Goal: Information Seeking & Learning: Learn about a topic

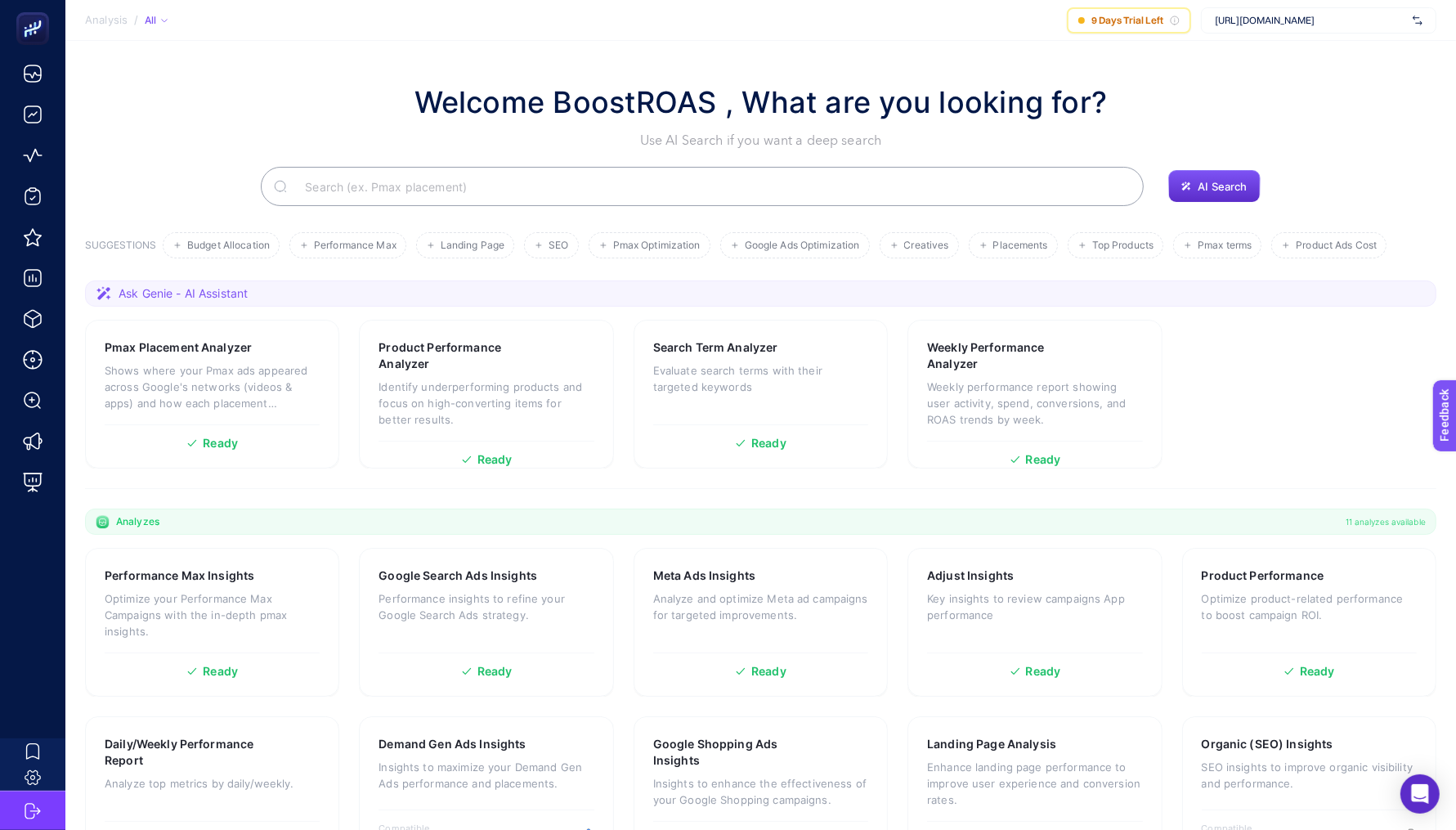
click at [1252, 20] on span "[URL][DOMAIN_NAME]" at bounding box center [1310, 21] width 192 height 13
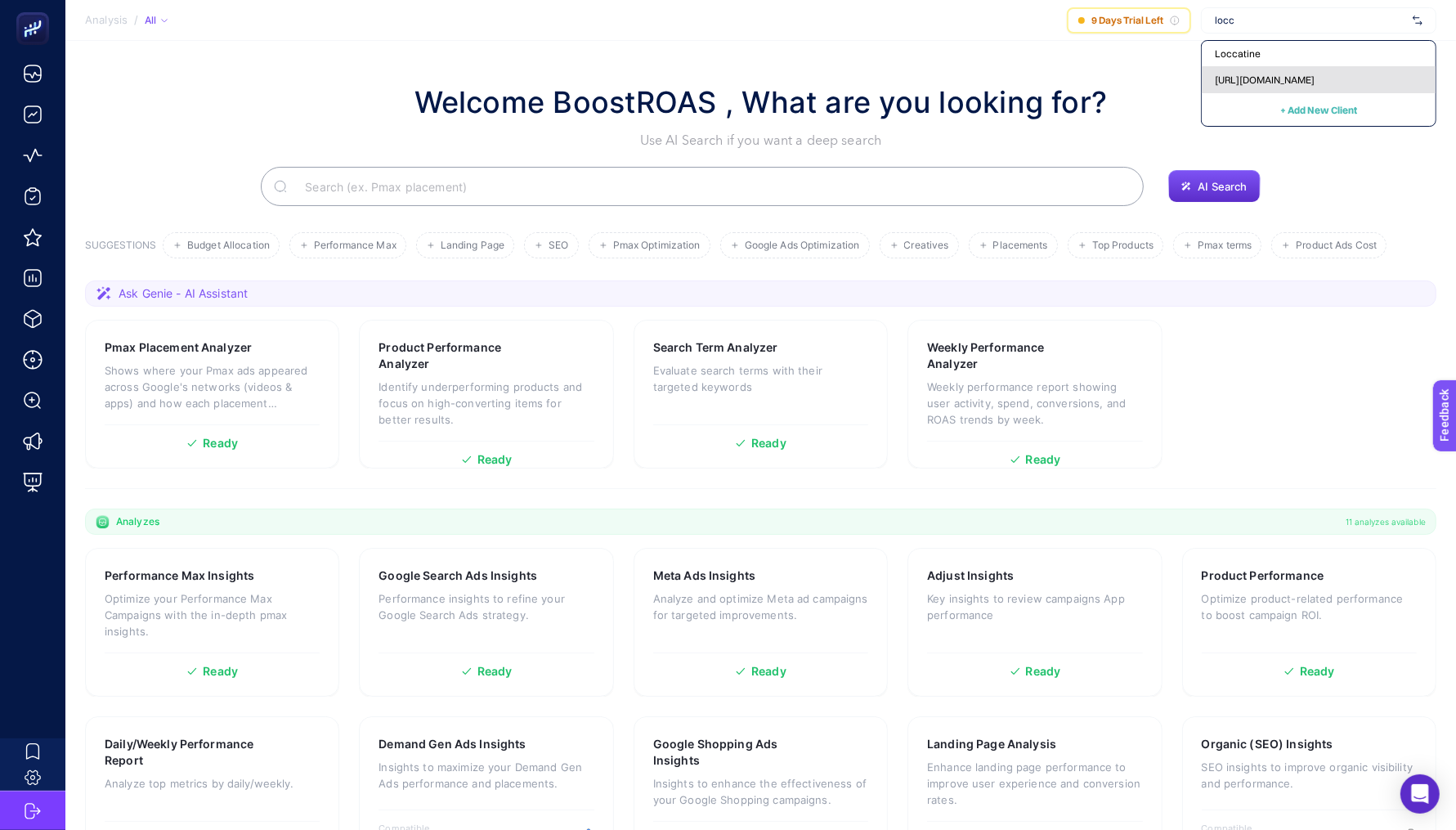
type input "locc"
click at [1253, 74] on span "[URL][DOMAIN_NAME]" at bounding box center [1264, 80] width 100 height 13
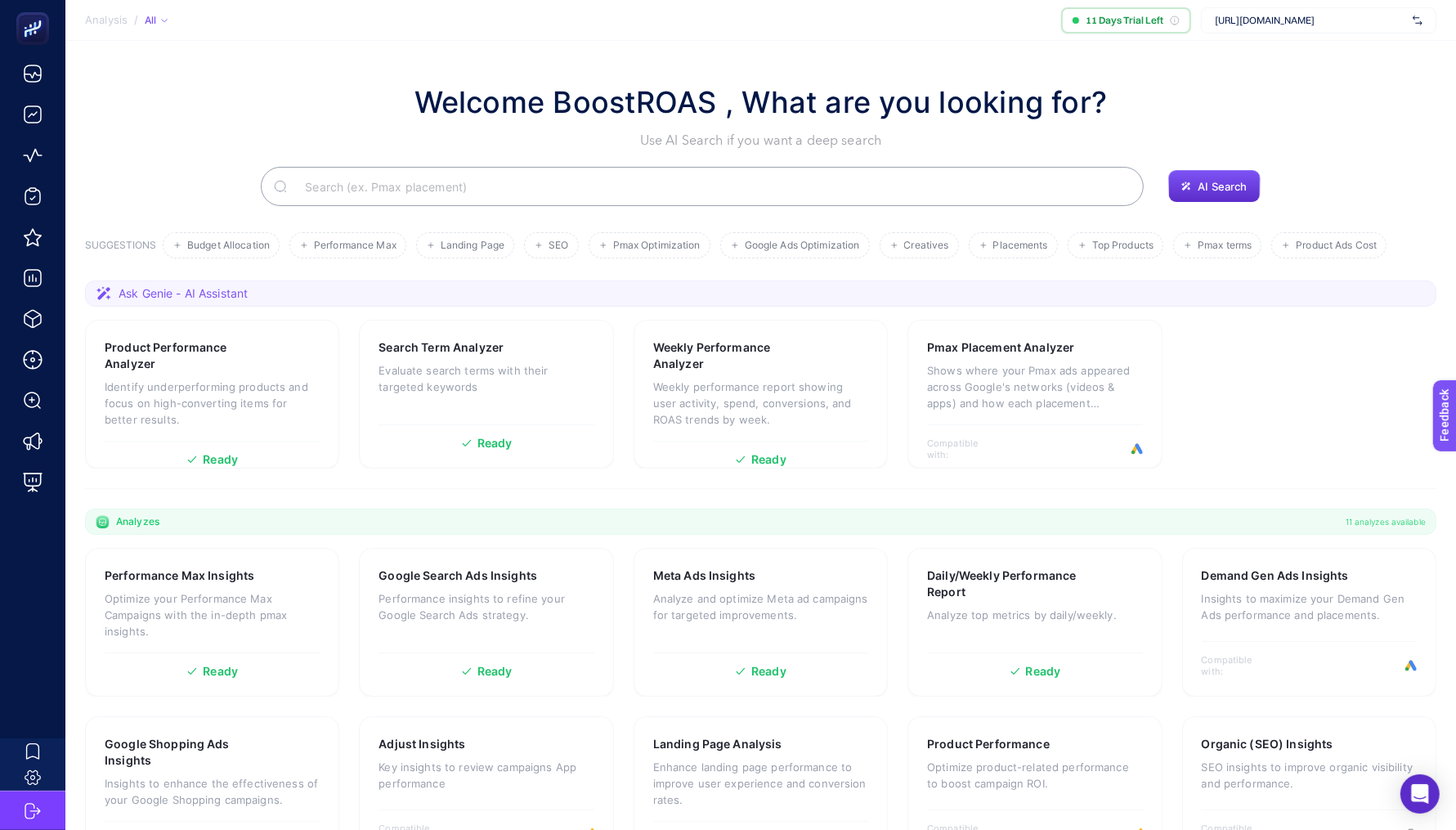
scroll to position [62, 0]
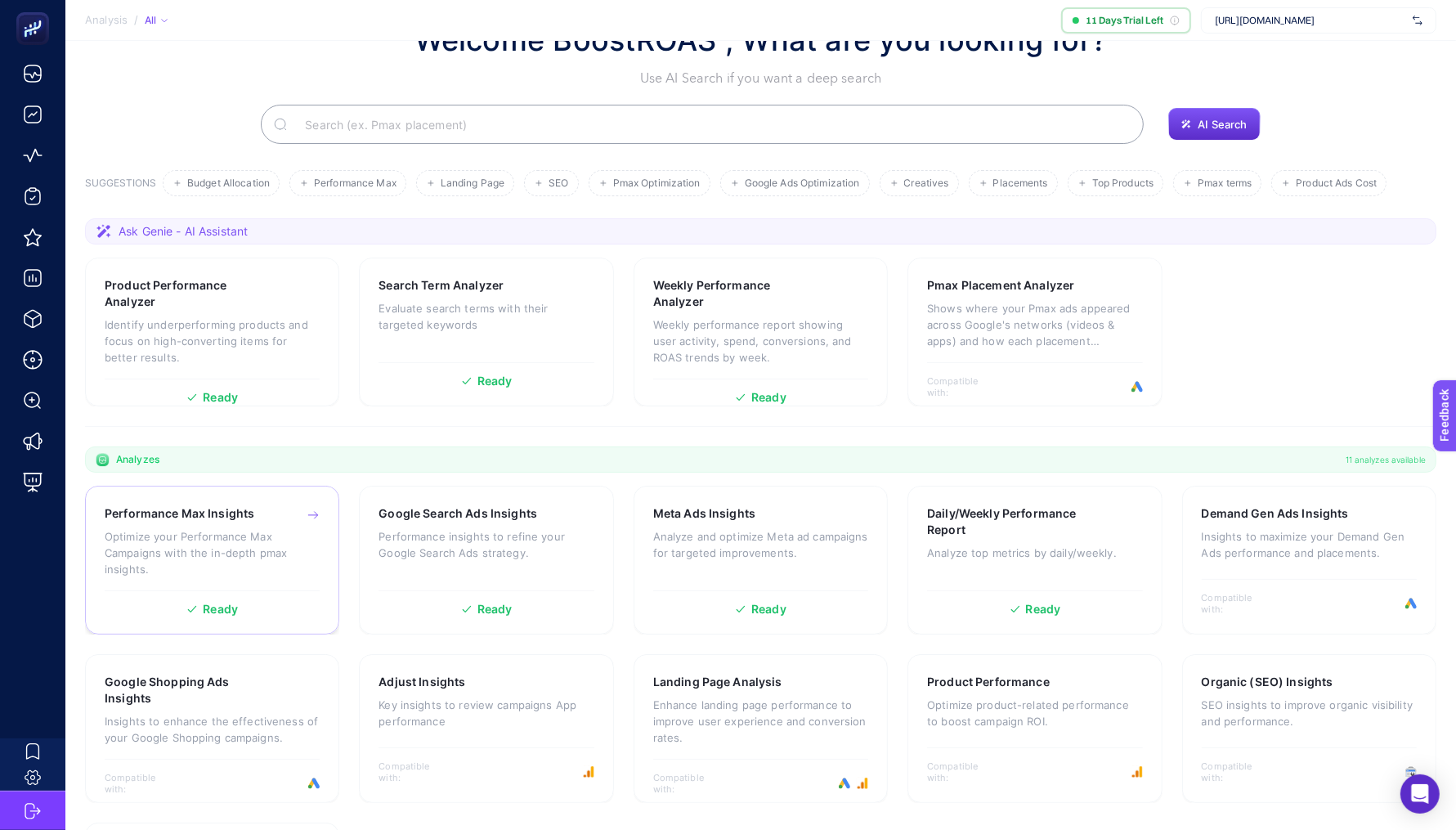
click at [232, 541] on p "Optimize your Performance Max Campaigns with the in-depth pmax insights." at bounding box center [212, 552] width 215 height 49
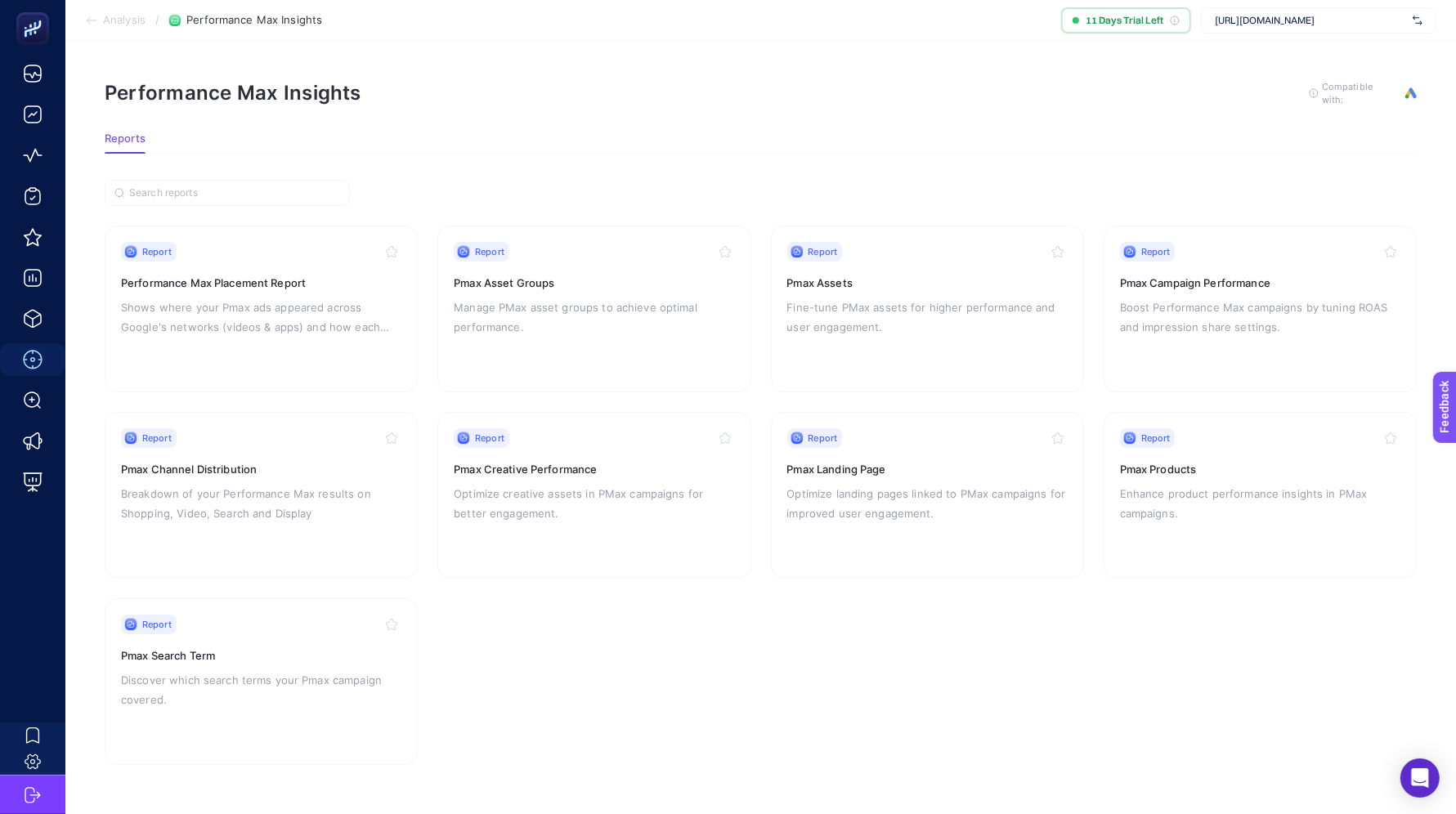
click at [105, 19] on span "Analysis" at bounding box center [124, 21] width 43 height 13
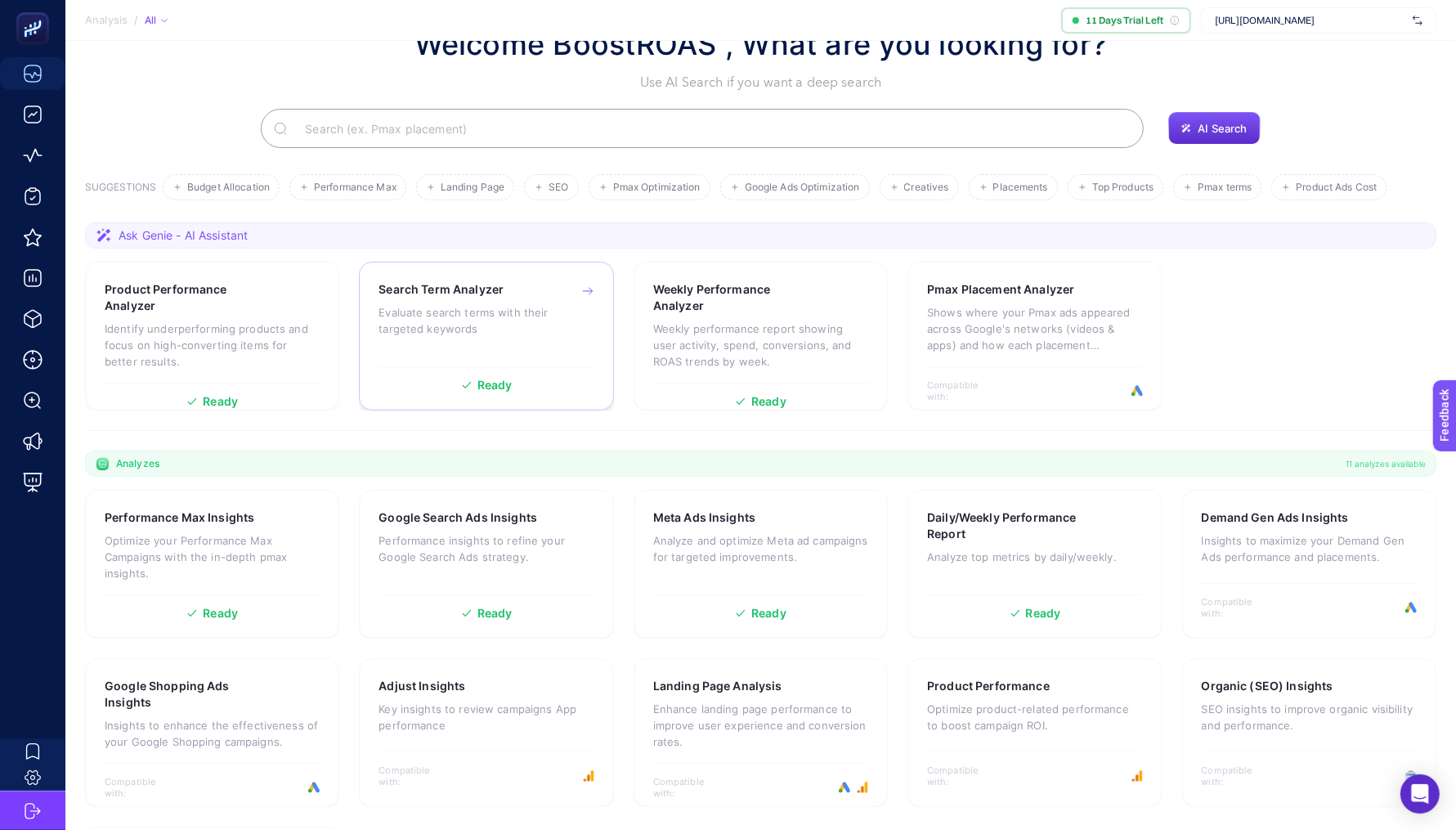
scroll to position [62, 0]
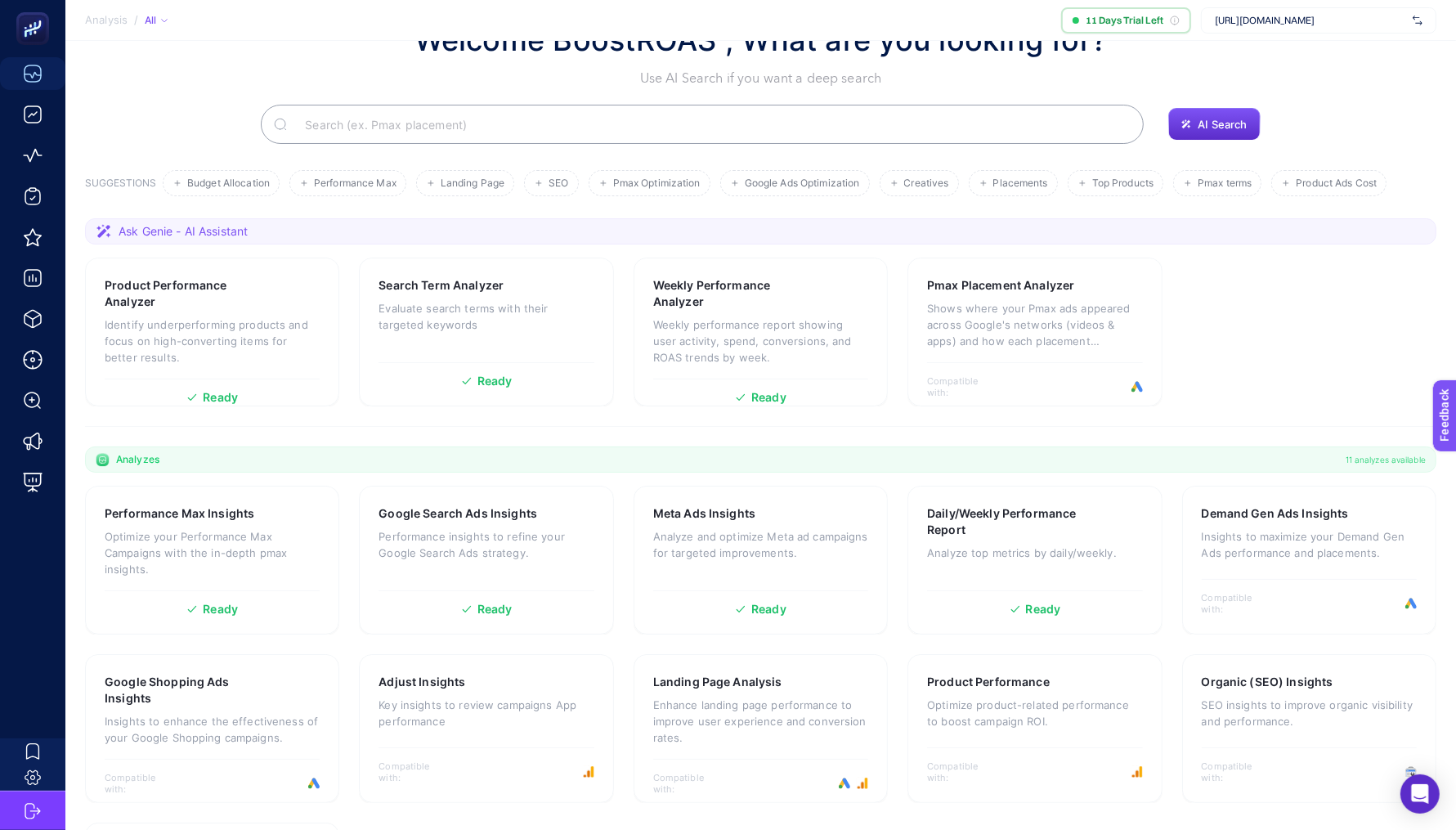
click at [1274, 26] on span "[URL][DOMAIN_NAME]" at bounding box center [1310, 21] width 192 height 13
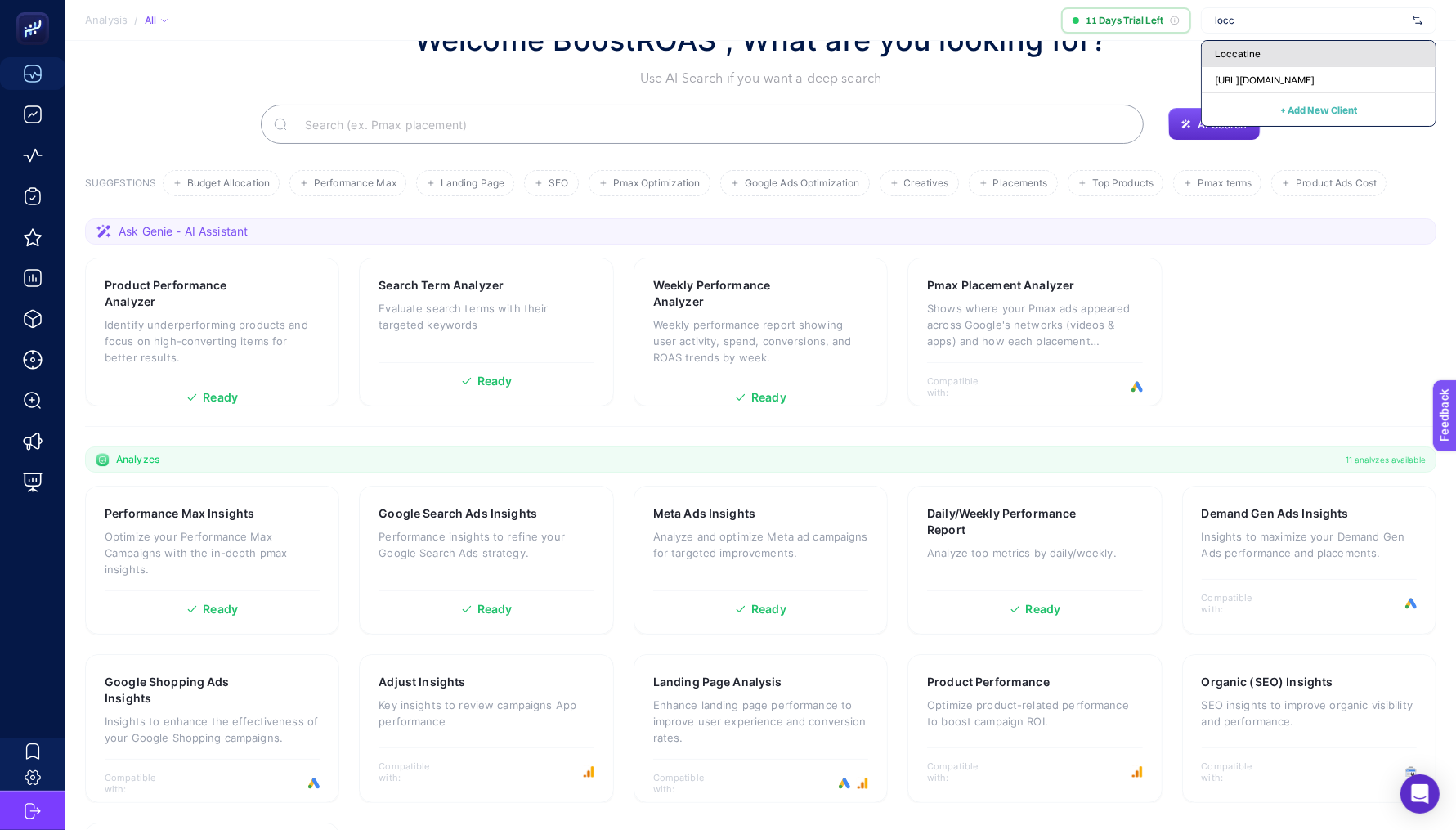
type input "locc"
click at [1289, 48] on div "Loccatine" at bounding box center [1318, 53] width 234 height 26
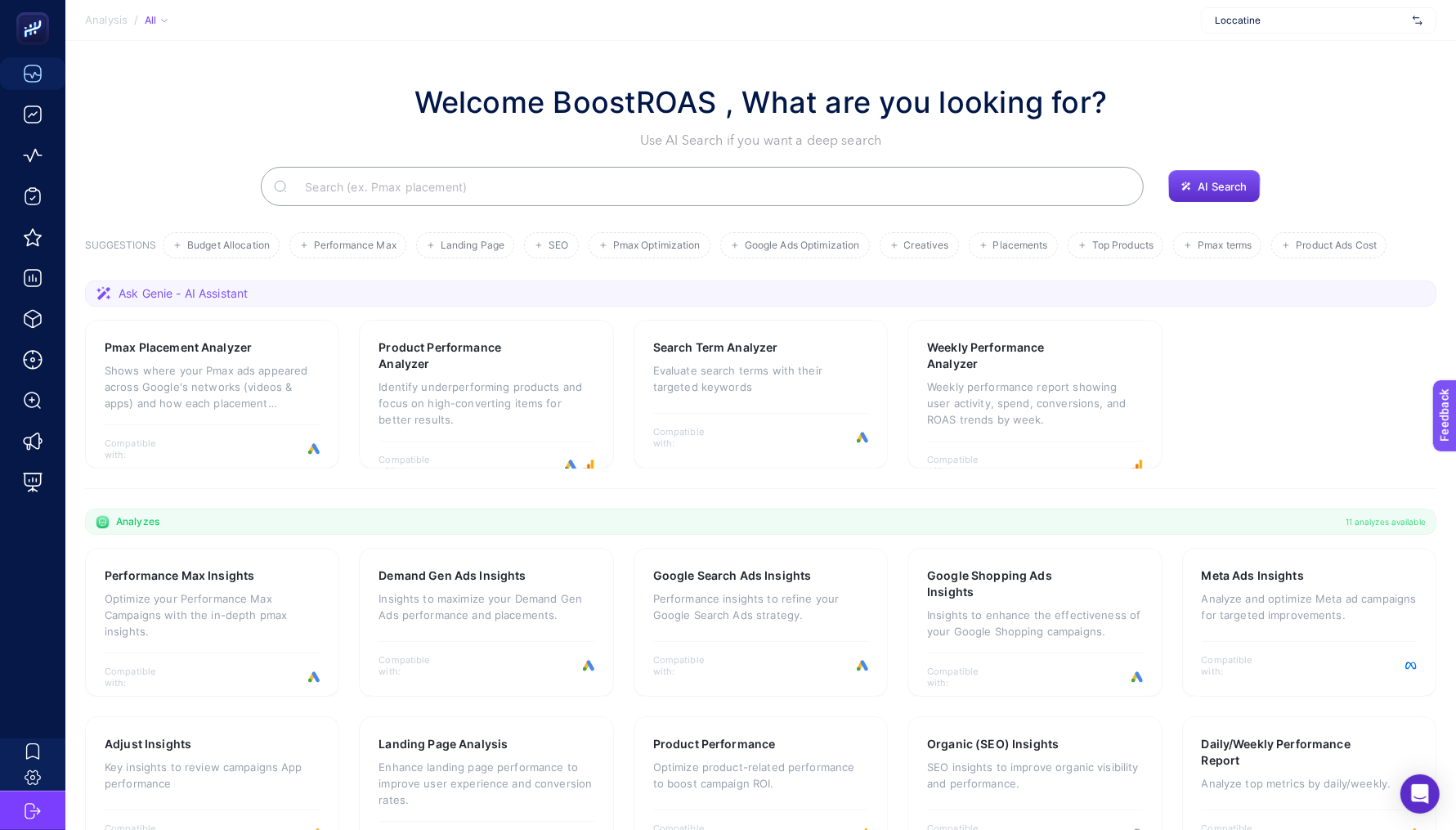
click at [1296, 24] on span "Loccatine" at bounding box center [1310, 21] width 192 height 13
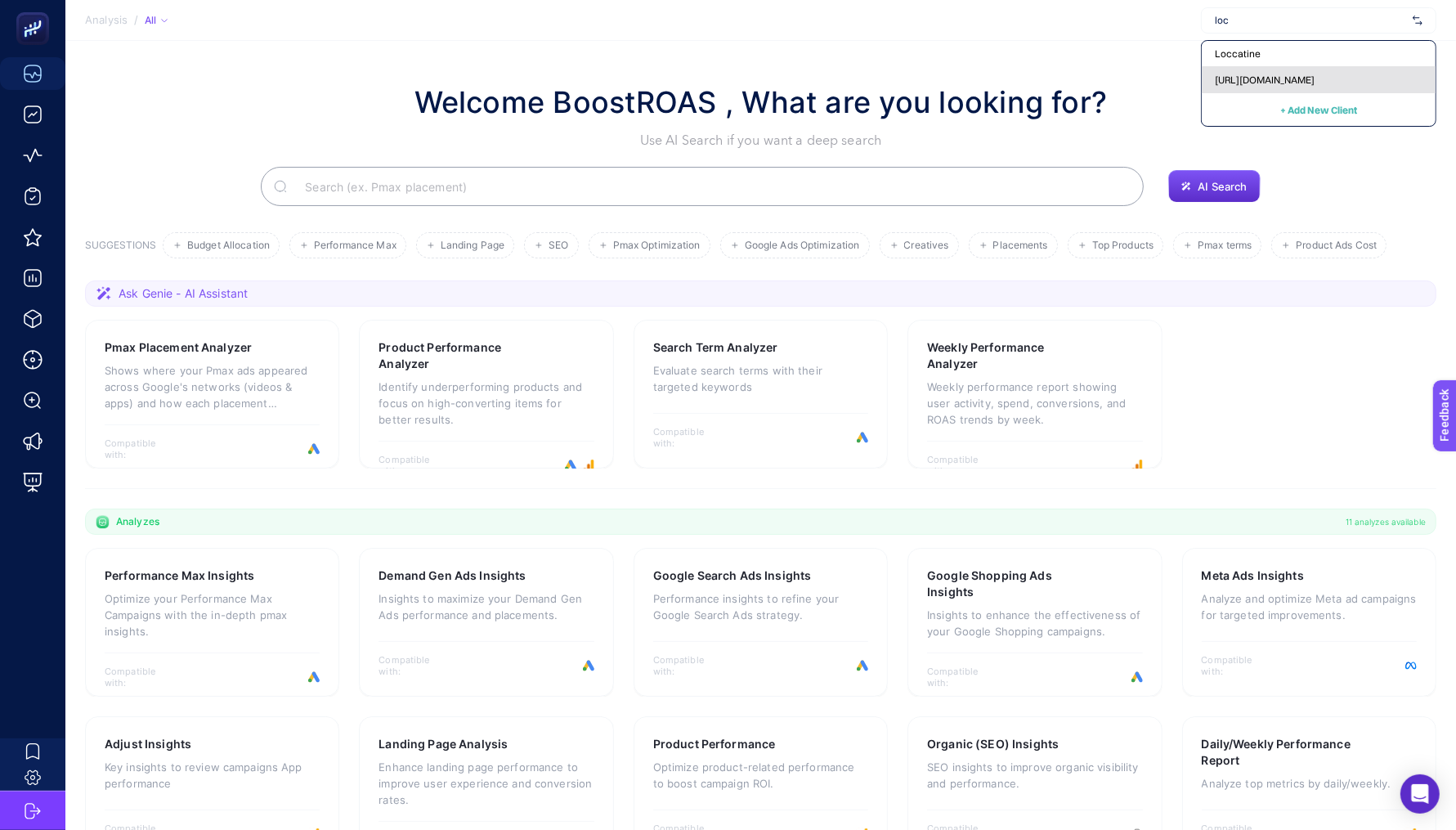
type input "loc"
click at [1311, 84] on span "[URL][DOMAIN_NAME]" at bounding box center [1264, 80] width 100 height 13
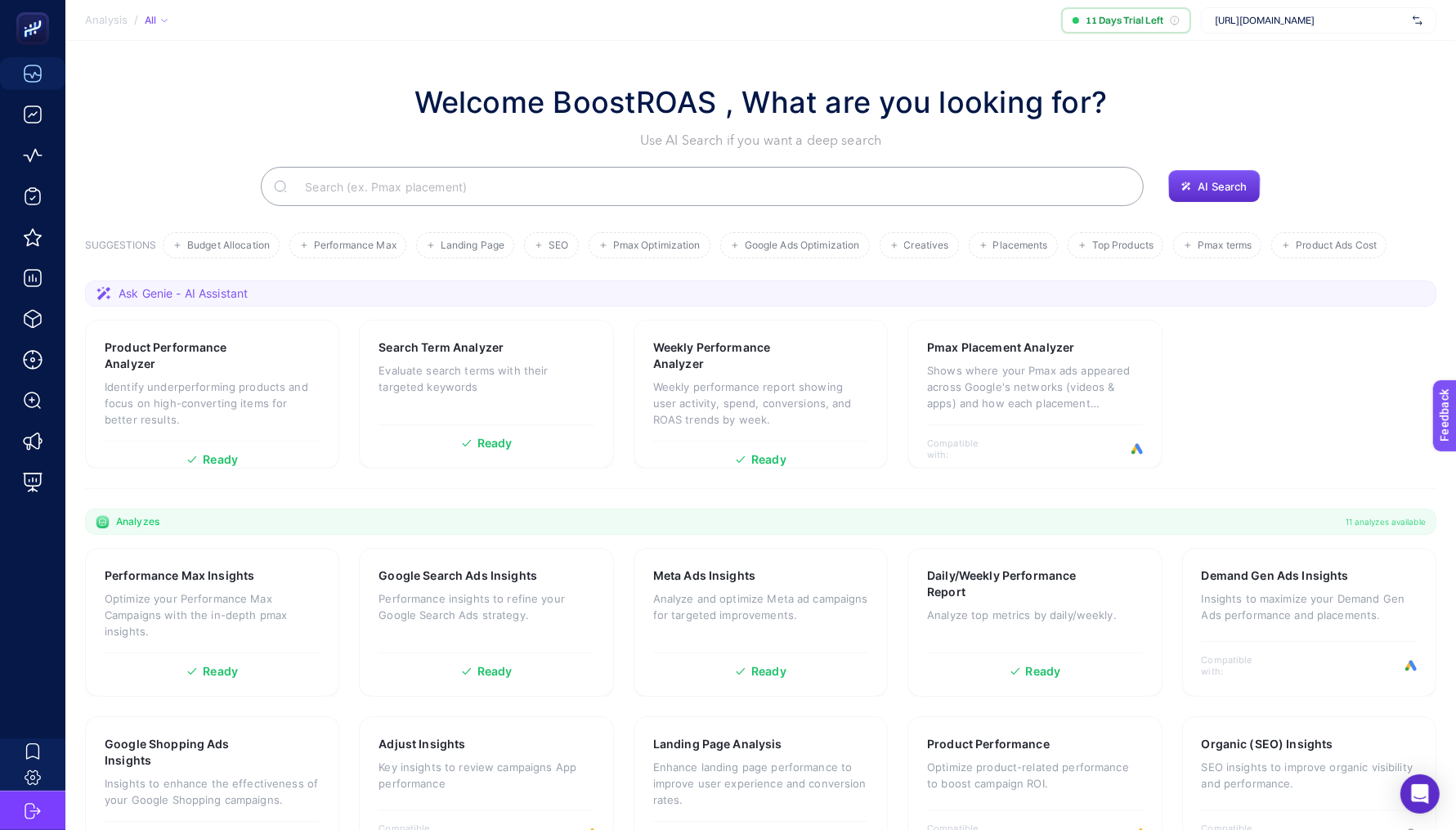
click at [1282, 21] on span "[URL][DOMAIN_NAME]" at bounding box center [1310, 21] width 192 height 13
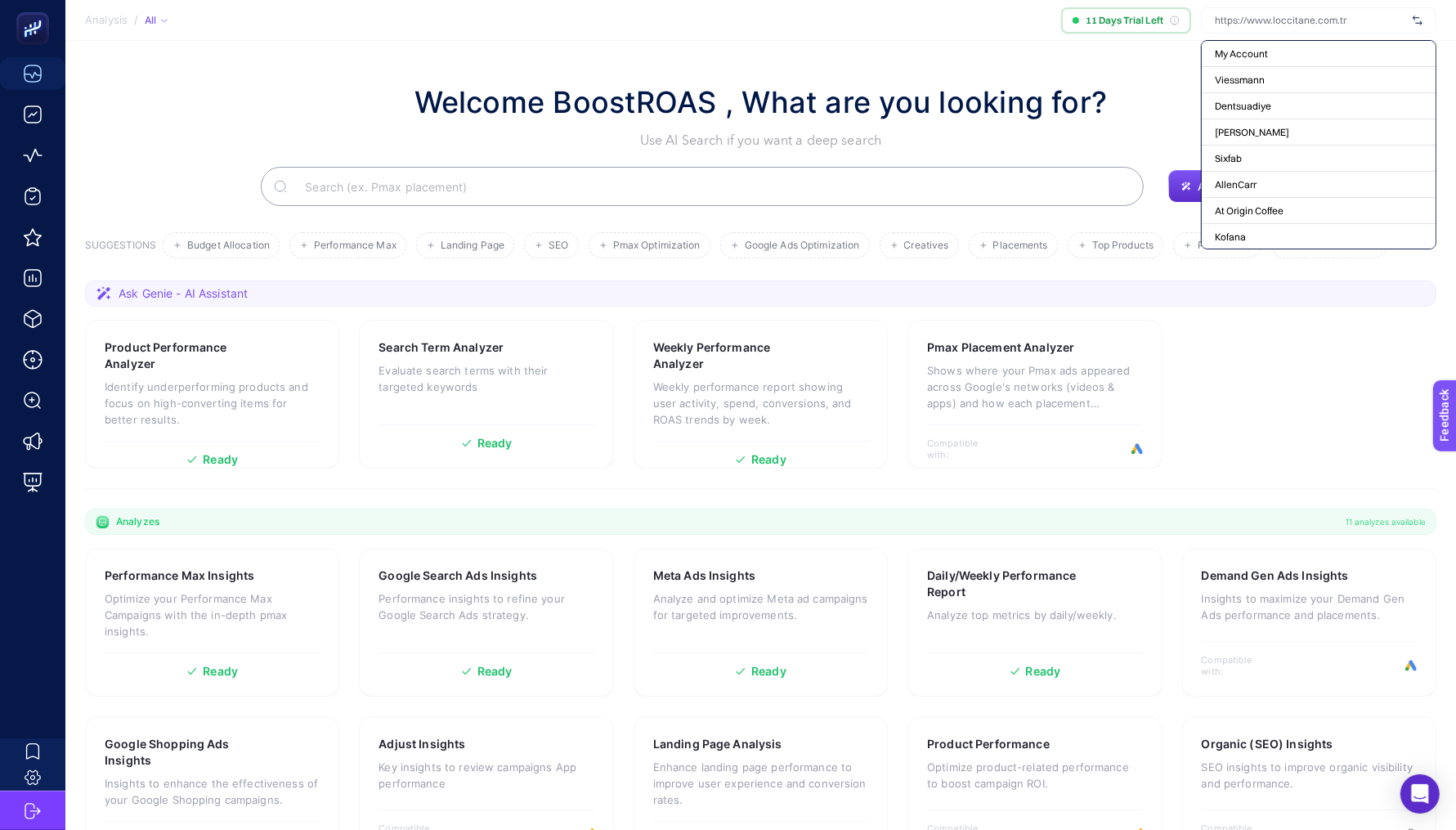
click at [1076, 80] on h1 "Welcome BoostROAS , What are you looking for?" at bounding box center [761, 102] width 693 height 44
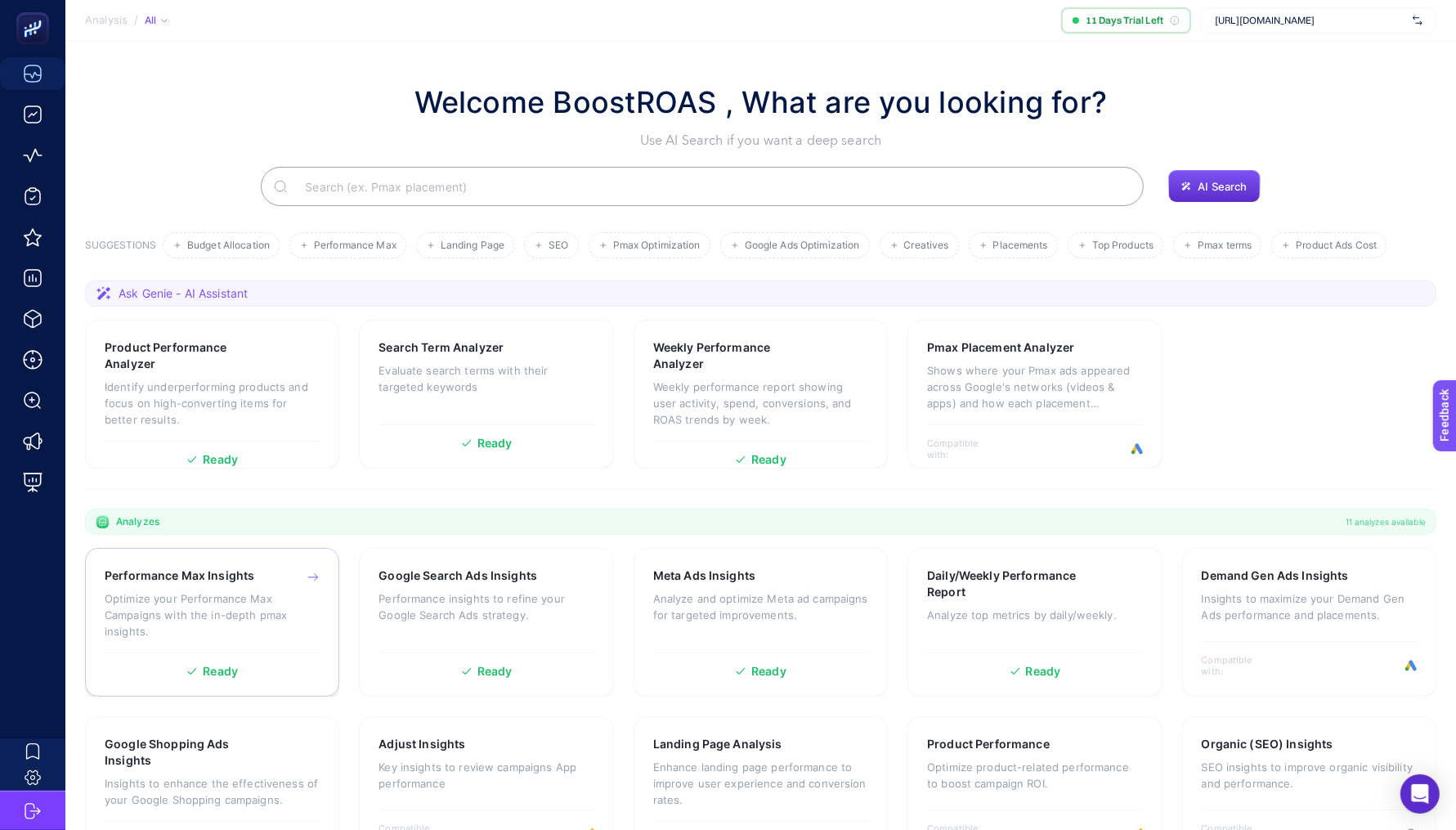
click at [220, 595] on p "Optimize your Performance Max Campaigns with the in-depth pmax insights." at bounding box center [212, 614] width 215 height 49
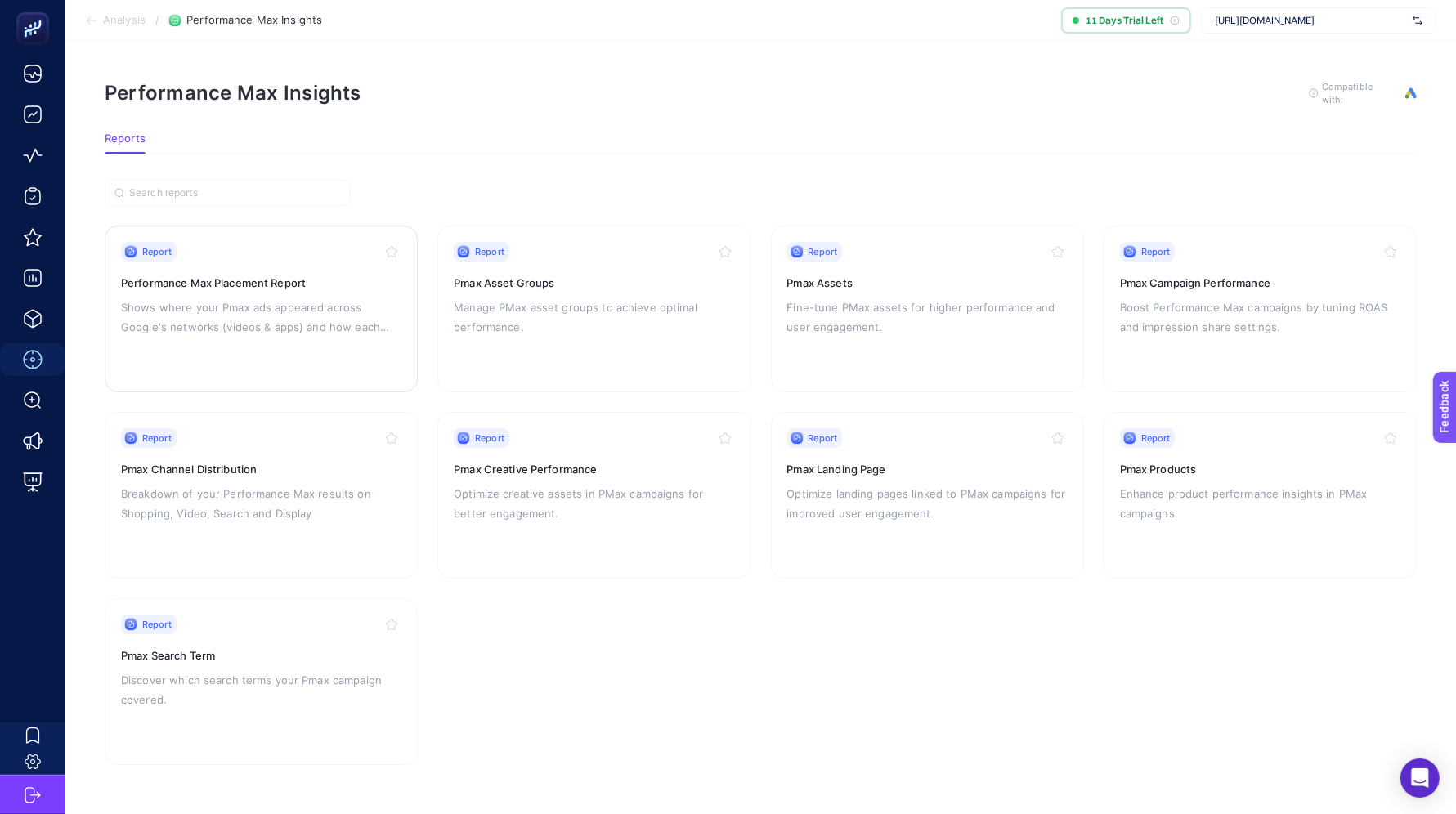
click at [277, 318] on p "Shows where your Pmax ads appeared across Google's networks (videos & apps) and…" at bounding box center [261, 316] width 280 height 39
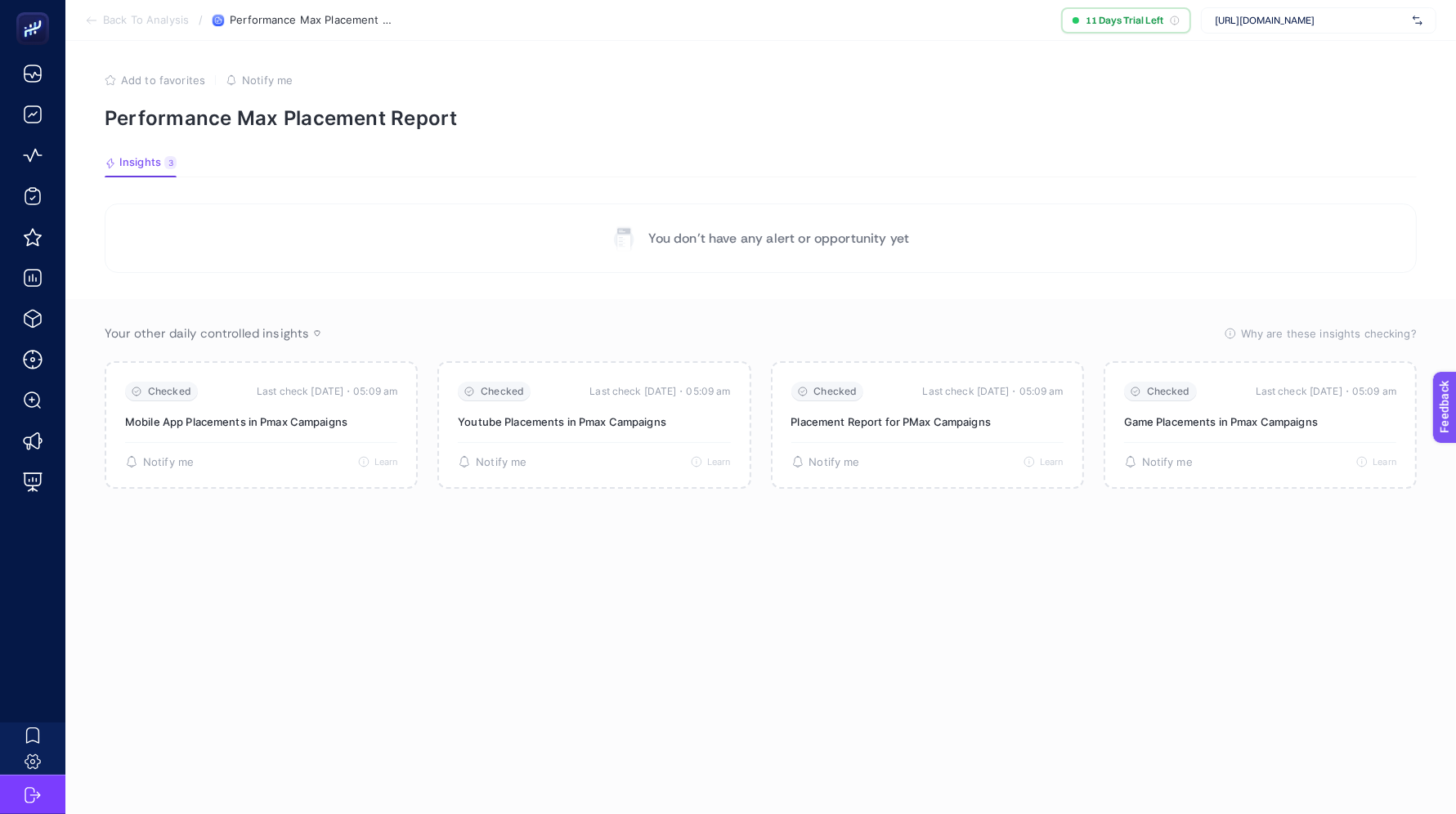
click at [178, 34] on section "Back To Analysis / Performance Max Placement Report 11 Days Trial Left [URL][DO…" at bounding box center [761, 20] width 1390 height 41
click at [176, 28] on section "Back To Analysis / Performance Max Placement Report 11 Days Trial Left [URL][DO…" at bounding box center [761, 20] width 1390 height 41
click at [170, 14] on span "Back To Analysis" at bounding box center [146, 21] width 86 height 13
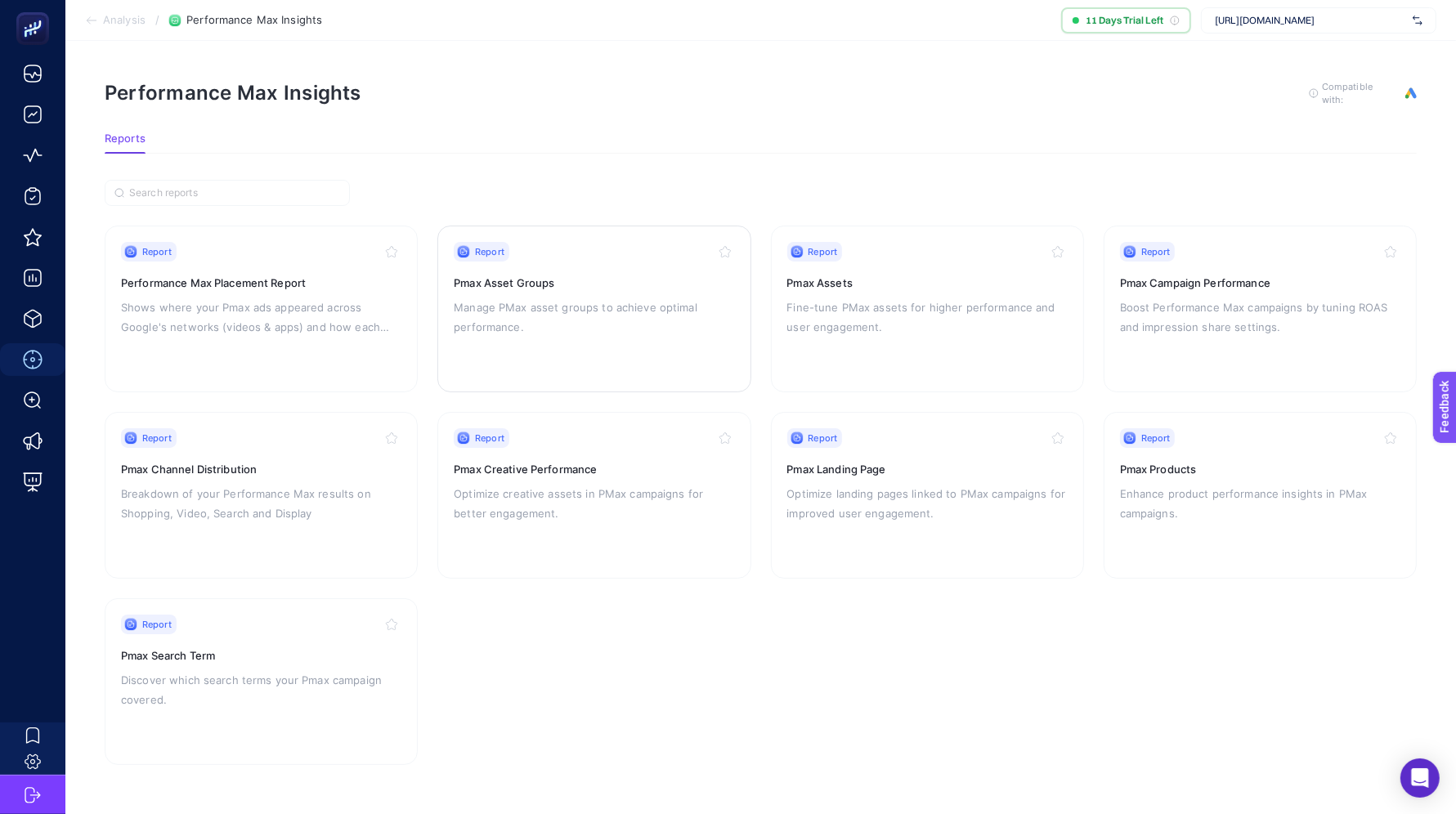
click at [564, 346] on div "Report Pmax Asset Groups Manage PMax asset groups to achieve optimal performanc…" at bounding box center [594, 309] width 280 height 134
